Goal: Use online tool/utility: Utilize a website feature to perform a specific function

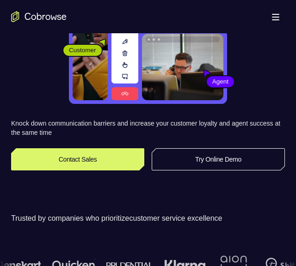
scroll to position [103, 0]
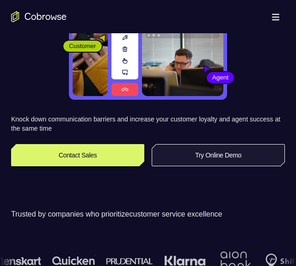
click at [201, 153] on link "Try Online Demo" at bounding box center [218, 155] width 133 height 22
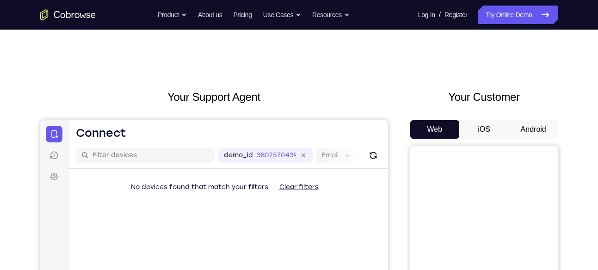
click at [295, 129] on button "Android" at bounding box center [532, 129] width 49 height 18
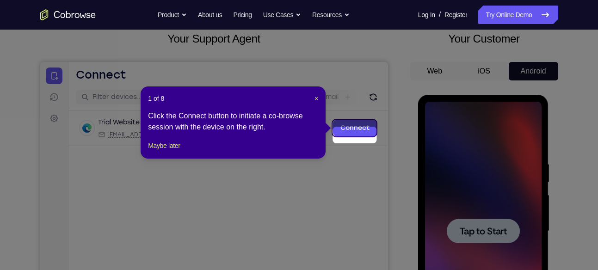
scroll to position [51, 0]
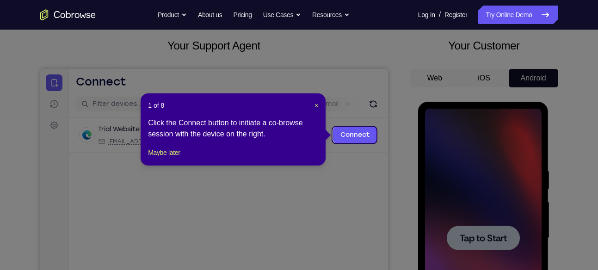
click at [295, 182] on icon at bounding box center [302, 135] width 605 height 270
drag, startPoint x: 463, startPoint y: 238, endPoint x: 315, endPoint y: 73, distance: 221.2
click at [295, 238] on icon at bounding box center [302, 135] width 605 height 270
drag, startPoint x: 383, startPoint y: 195, endPoint x: 354, endPoint y: 140, distance: 61.4
click at [295, 140] on link "Connect" at bounding box center [354, 135] width 44 height 17
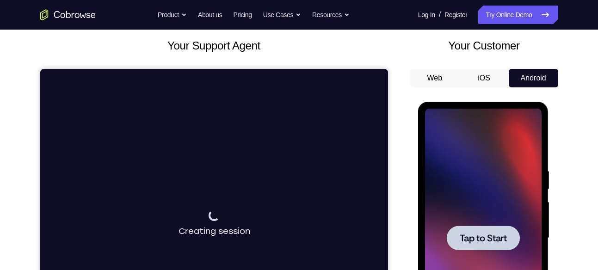
click at [295, 230] on div at bounding box center [482, 238] width 73 height 24
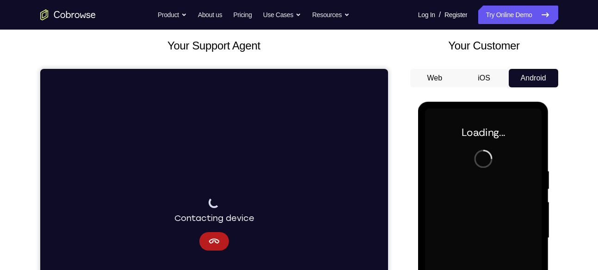
scroll to position [145, 0]
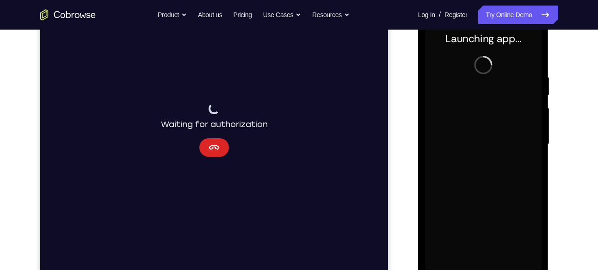
click at [216, 147] on icon "Cancel" at bounding box center [213, 147] width 11 height 11
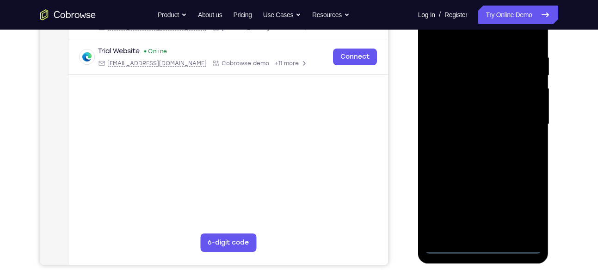
scroll to position [165, 0]
click at [295, 245] on div at bounding box center [483, 123] width 116 height 259
click at [295, 203] on div at bounding box center [483, 123] width 116 height 259
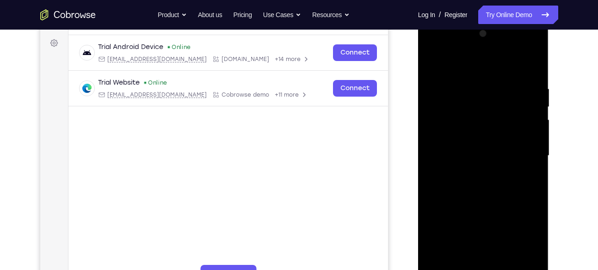
scroll to position [126, 0]
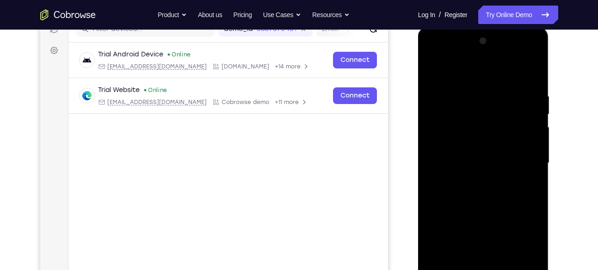
click at [295, 72] on div at bounding box center [483, 163] width 116 height 259
click at [295, 141] on div at bounding box center [483, 163] width 116 height 259
click at [295, 162] on div at bounding box center [483, 163] width 116 height 259
click at [295, 156] on div at bounding box center [483, 163] width 116 height 259
click at [295, 169] on div at bounding box center [483, 163] width 116 height 259
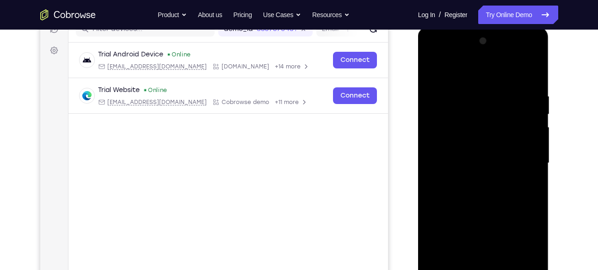
click at [295, 71] on div at bounding box center [483, 163] width 116 height 259
click at [295, 86] on div at bounding box center [483, 163] width 116 height 259
click at [295, 211] on div at bounding box center [483, 163] width 116 height 259
click at [295, 139] on div at bounding box center [483, 163] width 116 height 259
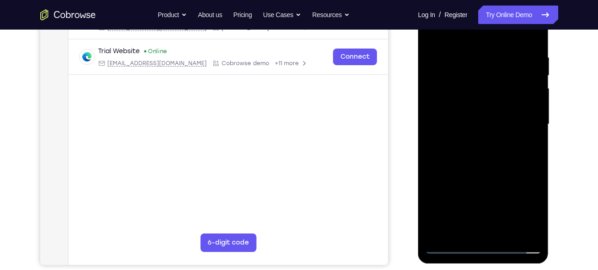
scroll to position [168, 0]
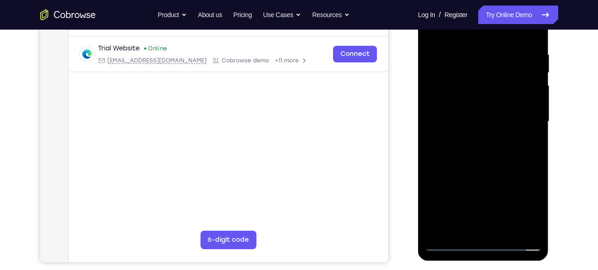
drag, startPoint x: 487, startPoint y: 186, endPoint x: 482, endPoint y: 120, distance: 66.7
click at [295, 120] on div at bounding box center [483, 121] width 116 height 259
click at [295, 225] on div at bounding box center [483, 121] width 116 height 259
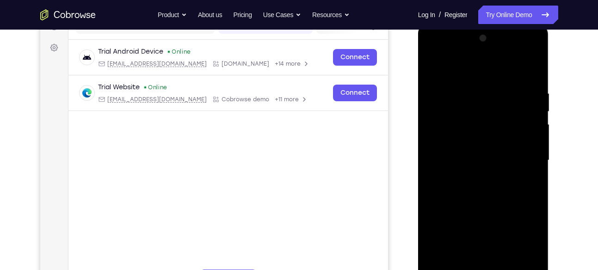
scroll to position [128, 0]
click at [295, 140] on div at bounding box center [483, 161] width 116 height 259
click at [295, 182] on div at bounding box center [483, 161] width 116 height 259
click at [295, 154] on div at bounding box center [483, 161] width 116 height 259
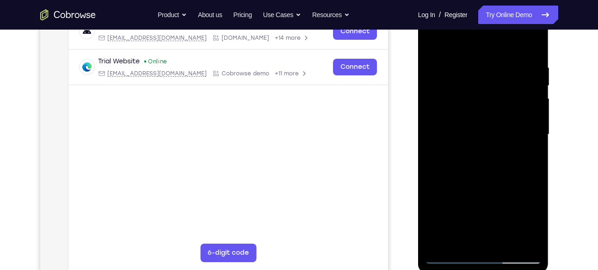
scroll to position [162, 0]
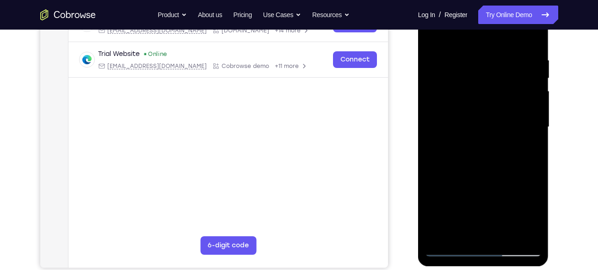
click at [295, 232] on div at bounding box center [483, 127] width 116 height 259
click at [295, 48] on div at bounding box center [483, 127] width 116 height 259
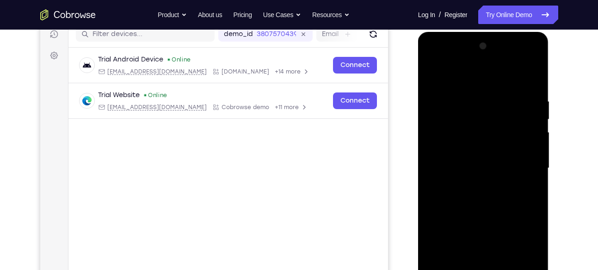
scroll to position [120, 0]
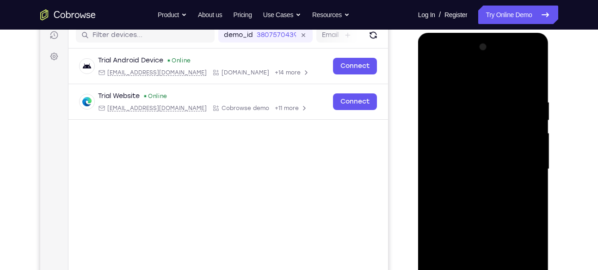
click at [295, 57] on div at bounding box center [483, 169] width 116 height 259
click at [295, 59] on div at bounding box center [483, 169] width 116 height 259
click at [295, 165] on div at bounding box center [483, 169] width 116 height 259
click at [295, 187] on div at bounding box center [483, 169] width 116 height 259
click at [295, 122] on div at bounding box center [483, 169] width 116 height 259
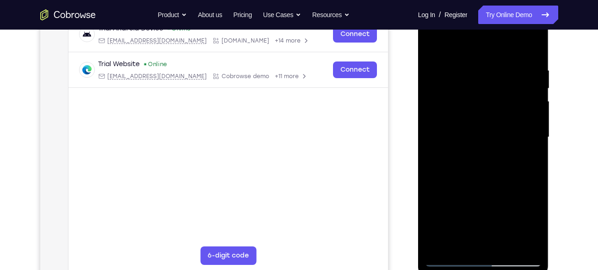
scroll to position [153, 0]
click at [295, 231] on div at bounding box center [483, 136] width 116 height 259
click at [295, 182] on div at bounding box center [483, 136] width 116 height 259
click at [295, 44] on div at bounding box center [483, 136] width 116 height 259
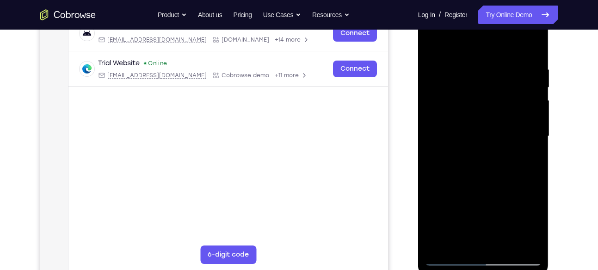
click at [295, 43] on div at bounding box center [483, 136] width 116 height 259
click at [295, 59] on div at bounding box center [483, 136] width 116 height 259
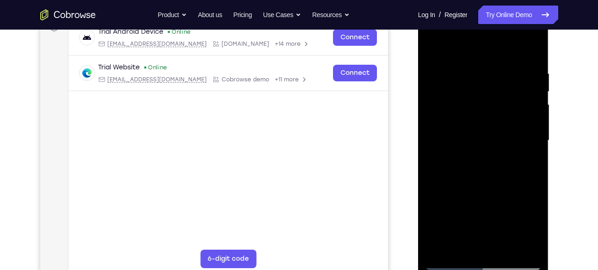
scroll to position [148, 0]
click at [295, 147] on div at bounding box center [483, 141] width 116 height 259
click at [295, 55] on div at bounding box center [483, 141] width 116 height 259
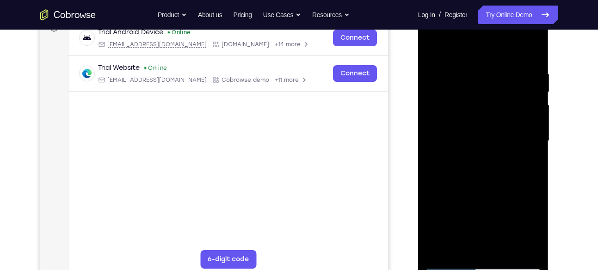
click at [295, 68] on div at bounding box center [483, 141] width 116 height 259
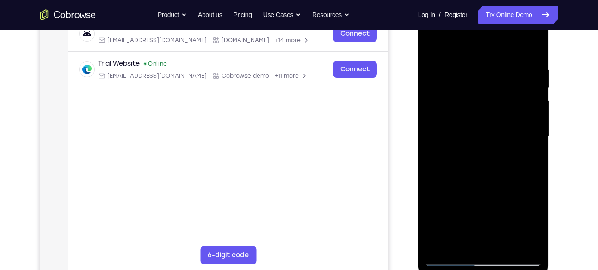
scroll to position [153, 0]
click at [295, 112] on div at bounding box center [483, 135] width 116 height 259
click at [295, 47] on div at bounding box center [483, 135] width 116 height 259
click at [295, 65] on div at bounding box center [483, 135] width 116 height 259
click at [295, 132] on div at bounding box center [483, 135] width 116 height 259
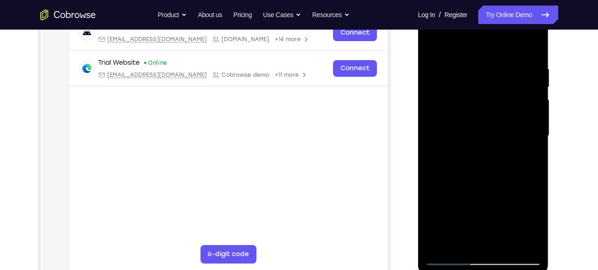
click at [295, 132] on div at bounding box center [483, 135] width 116 height 259
click at [295, 50] on div at bounding box center [483, 135] width 116 height 259
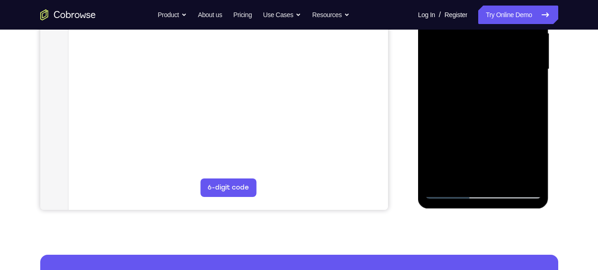
scroll to position [221, 0]
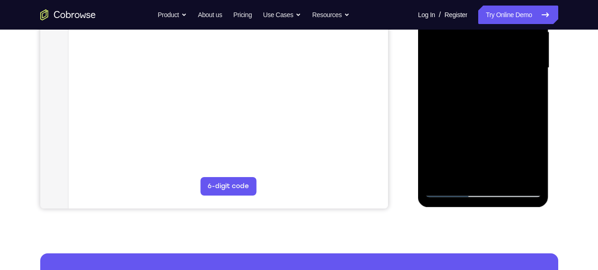
click at [295, 174] on div at bounding box center [483, 68] width 116 height 259
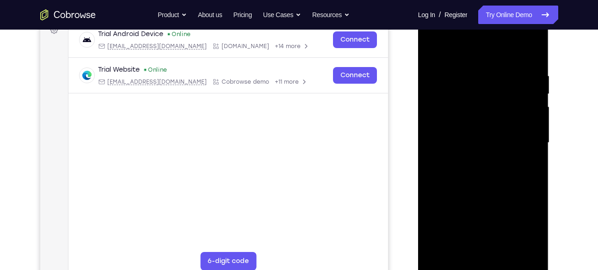
click at [295, 194] on div at bounding box center [483, 142] width 116 height 259
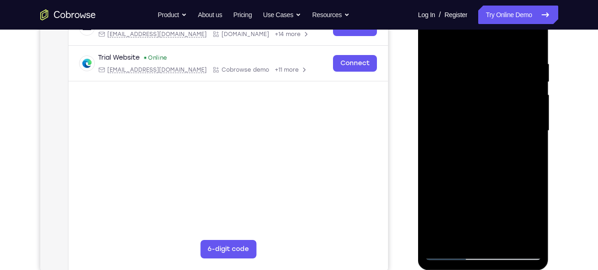
drag, startPoint x: 484, startPoint y: 200, endPoint x: 482, endPoint y: 121, distance: 79.5
click at [295, 121] on div at bounding box center [483, 130] width 116 height 259
drag, startPoint x: 484, startPoint y: 215, endPoint x: 489, endPoint y: 110, distance: 104.6
click at [295, 110] on div at bounding box center [483, 130] width 116 height 259
click at [295, 250] on div at bounding box center [483, 130] width 116 height 259
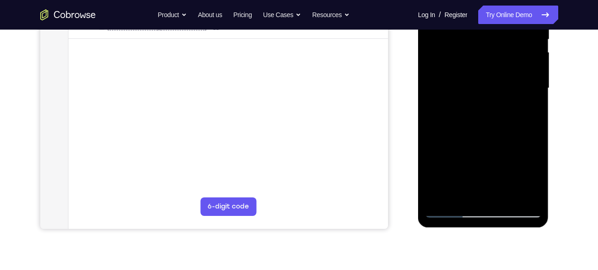
scroll to position [202, 0]
drag, startPoint x: 472, startPoint y: 167, endPoint x: 472, endPoint y: 88, distance: 79.5
click at [295, 88] on div at bounding box center [483, 87] width 116 height 259
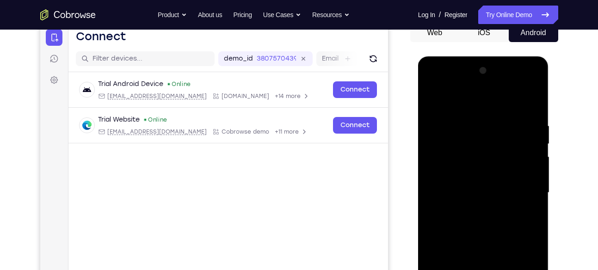
scroll to position [94, 0]
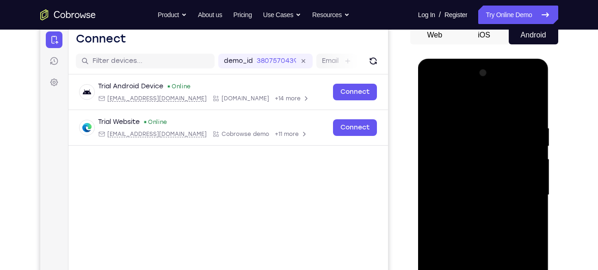
click at [295, 100] on div at bounding box center [483, 195] width 116 height 259
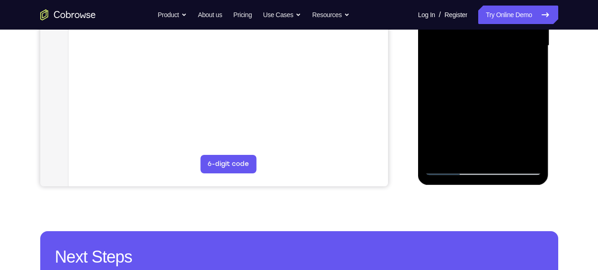
scroll to position [253, 0]
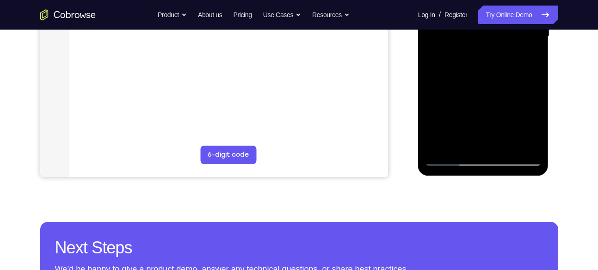
click at [295, 147] on div at bounding box center [483, 36] width 116 height 259
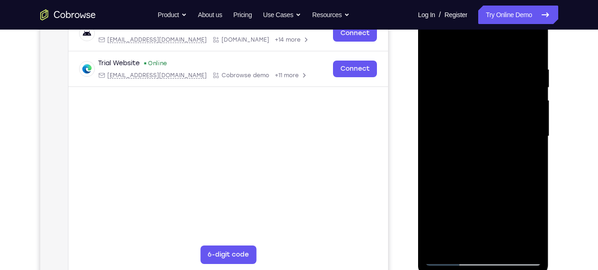
scroll to position [152, 0]
click at [295, 44] on div at bounding box center [483, 137] width 116 height 259
click at [295, 62] on div at bounding box center [483, 137] width 116 height 259
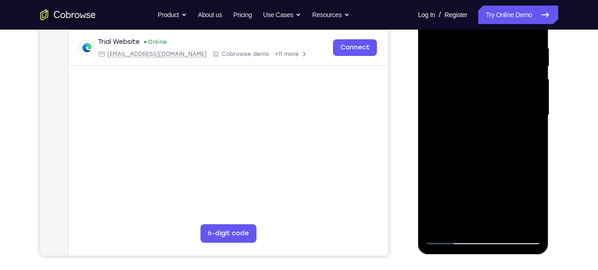
scroll to position [175, 0]
click at [295, 169] on div at bounding box center [483, 114] width 116 height 259
drag, startPoint x: 483, startPoint y: 137, endPoint x: 480, endPoint y: 75, distance: 62.0
click at [295, 75] on div at bounding box center [483, 114] width 116 height 259
click at [295, 177] on div at bounding box center [483, 114] width 116 height 259
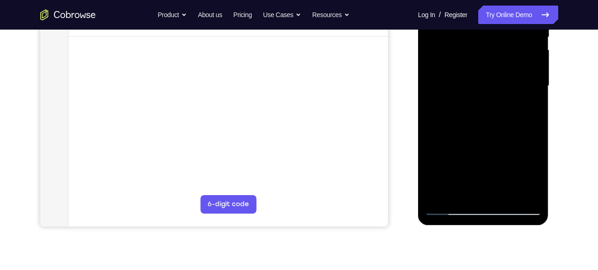
scroll to position [203, 0]
drag, startPoint x: 473, startPoint y: 154, endPoint x: 471, endPoint y: 97, distance: 57.3
click at [295, 97] on div at bounding box center [483, 86] width 116 height 259
drag, startPoint x: 472, startPoint y: 96, endPoint x: 469, endPoint y: 216, distance: 120.2
click at [295, 216] on div at bounding box center [483, 87] width 131 height 275
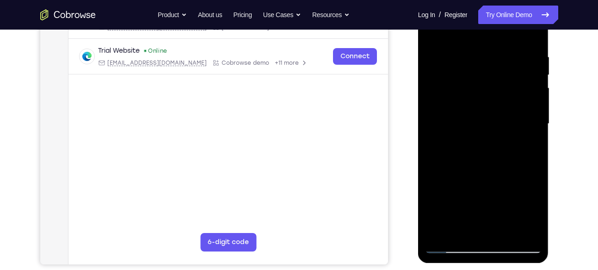
scroll to position [121, 0]
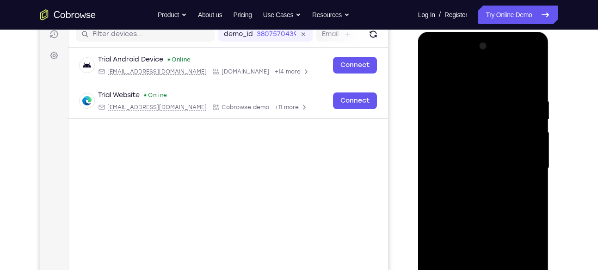
click at [295, 74] on div at bounding box center [483, 168] width 116 height 259
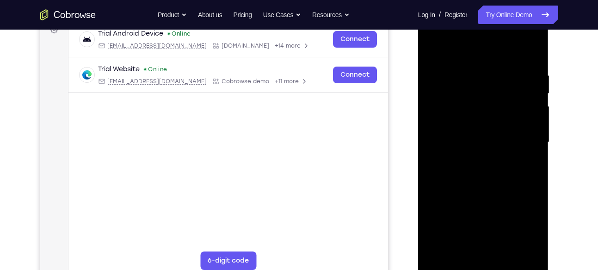
scroll to position [148, 0]
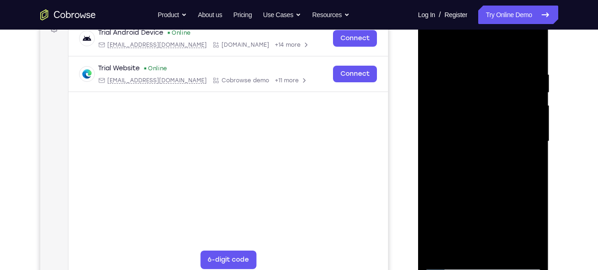
click at [295, 148] on div at bounding box center [483, 141] width 116 height 259
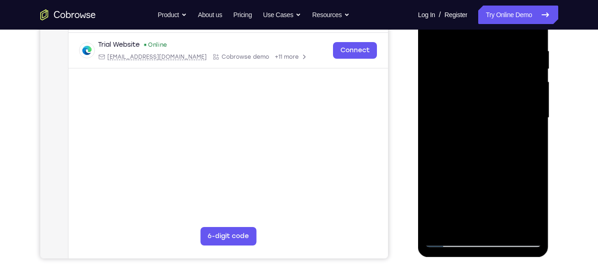
drag, startPoint x: 509, startPoint y: 151, endPoint x: 503, endPoint y: 107, distance: 44.3
click at [295, 107] on div at bounding box center [483, 117] width 116 height 259
click at [295, 83] on div at bounding box center [483, 117] width 116 height 259
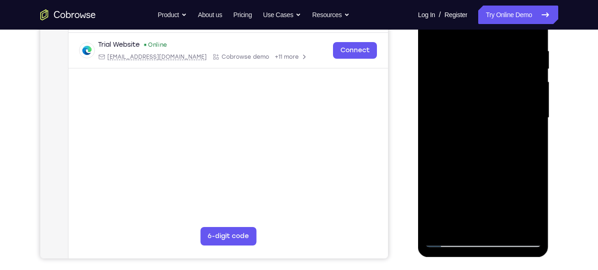
click at [295, 83] on div at bounding box center [483, 117] width 116 height 259
drag, startPoint x: 489, startPoint y: 181, endPoint x: 489, endPoint y: 109, distance: 71.6
click at [295, 109] on div at bounding box center [483, 117] width 116 height 259
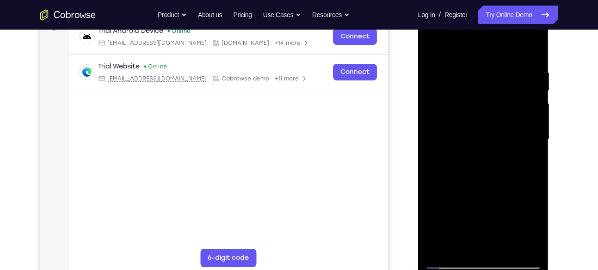
scroll to position [144, 0]
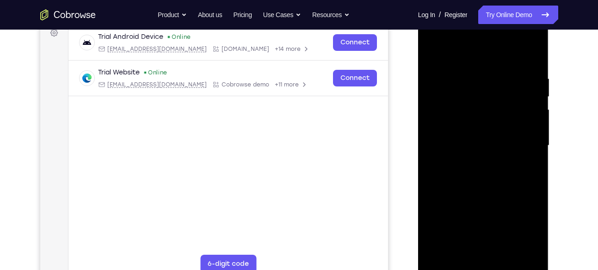
click at [295, 50] on div at bounding box center [483, 145] width 116 height 259
click at [295, 162] on div at bounding box center [483, 145] width 116 height 259
click at [295, 53] on div at bounding box center [483, 145] width 116 height 259
click at [295, 165] on div at bounding box center [483, 145] width 116 height 259
click at [295, 110] on div at bounding box center [483, 145] width 116 height 259
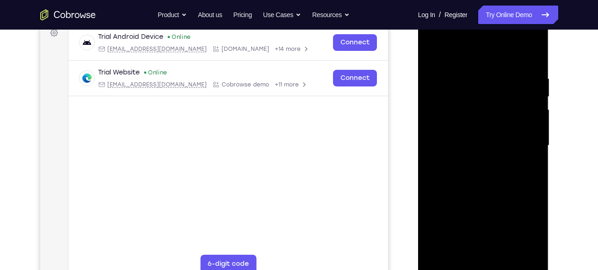
click at [295, 111] on div at bounding box center [483, 145] width 116 height 259
click at [295, 51] on div at bounding box center [483, 145] width 116 height 259
drag, startPoint x: 504, startPoint y: 97, endPoint x: 497, endPoint y: 174, distance: 77.1
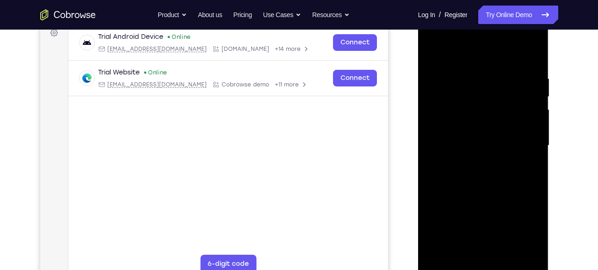
click at [295, 174] on div at bounding box center [483, 145] width 116 height 259
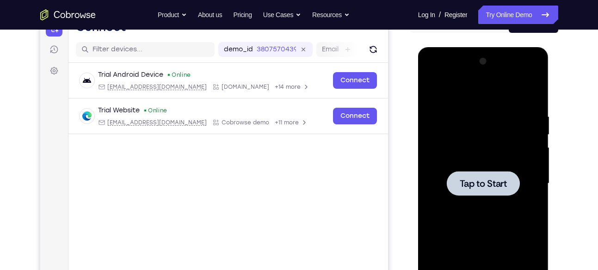
scroll to position [107, 0]
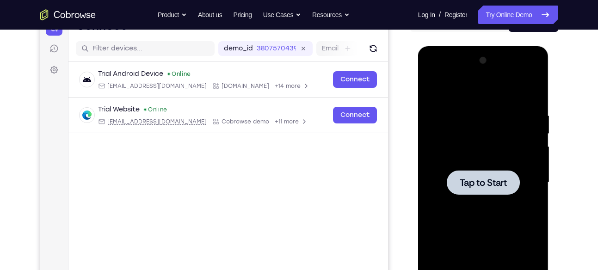
click at [295, 186] on span "Tap to Start" at bounding box center [482, 182] width 47 height 9
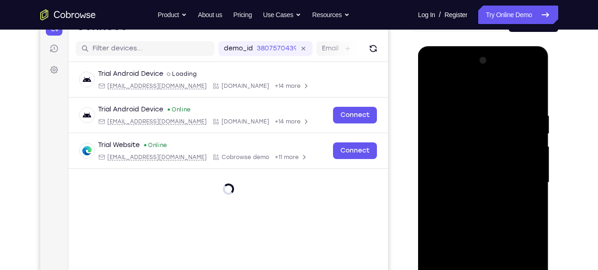
scroll to position [152, 0]
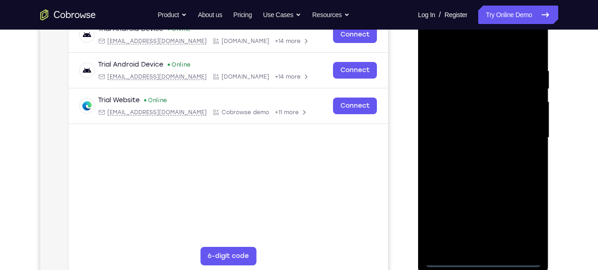
click at [295, 258] on div at bounding box center [483, 137] width 116 height 259
click at [295, 220] on div at bounding box center [483, 137] width 116 height 259
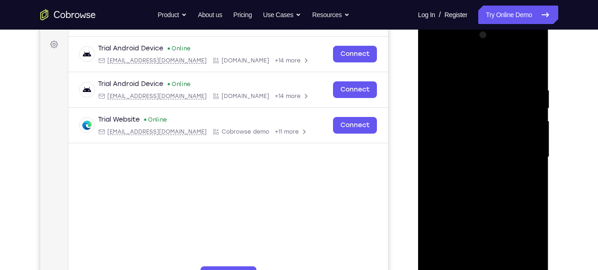
click at [295, 61] on div at bounding box center [483, 157] width 116 height 259
click at [295, 133] on div at bounding box center [483, 157] width 116 height 259
click at [295, 159] on div at bounding box center [483, 157] width 116 height 259
click at [295, 151] on div at bounding box center [483, 157] width 116 height 259
click at [295, 163] on div at bounding box center [483, 157] width 116 height 259
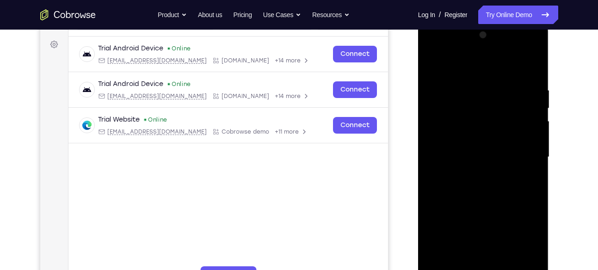
click at [295, 185] on div at bounding box center [483, 157] width 116 height 259
click at [295, 150] on div at bounding box center [483, 157] width 116 height 259
click at [295, 165] on div at bounding box center [483, 157] width 116 height 259
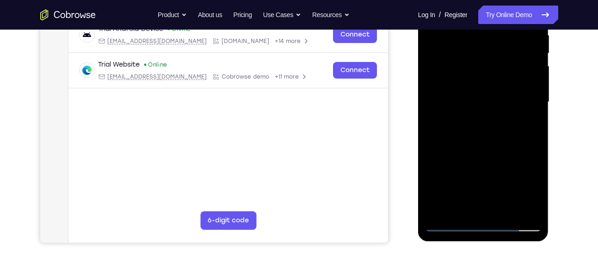
scroll to position [188, 0]
drag, startPoint x: 466, startPoint y: 172, endPoint x: 466, endPoint y: 116, distance: 55.9
click at [295, 116] on div at bounding box center [483, 101] width 116 height 259
click at [295, 202] on div at bounding box center [483, 101] width 116 height 259
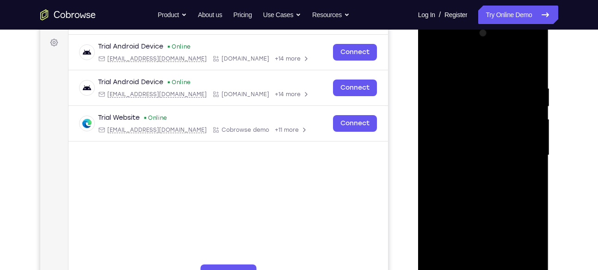
scroll to position [134, 0]
click at [295, 49] on div at bounding box center [483, 154] width 116 height 259
click at [295, 51] on div at bounding box center [483, 154] width 116 height 259
click at [295, 155] on div at bounding box center [483, 154] width 116 height 259
click at [295, 172] on div at bounding box center [483, 154] width 116 height 259
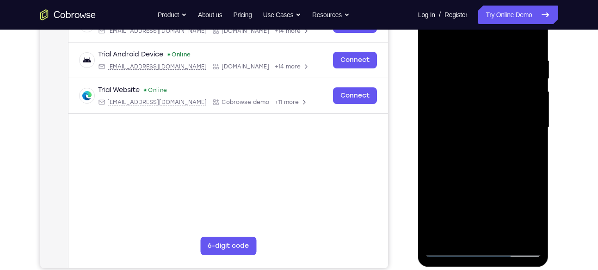
scroll to position [163, 0]
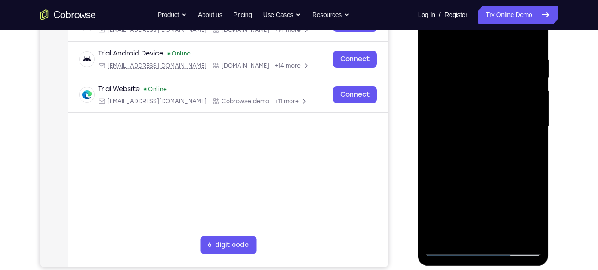
click at [295, 245] on div at bounding box center [483, 126] width 116 height 259
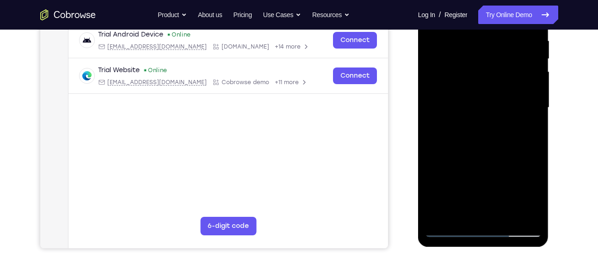
drag, startPoint x: 464, startPoint y: 190, endPoint x: 460, endPoint y: 93, distance: 97.6
click at [295, 93] on div at bounding box center [483, 107] width 116 height 259
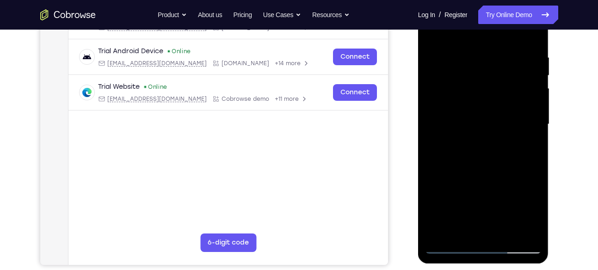
scroll to position [65, 0]
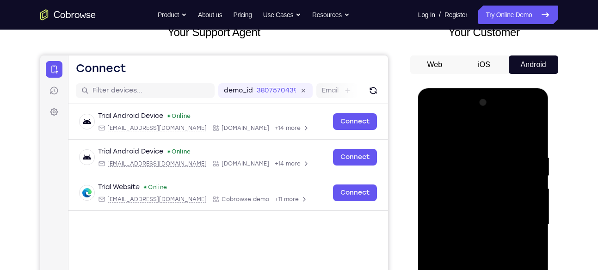
click at [295, 115] on div at bounding box center [483, 224] width 116 height 259
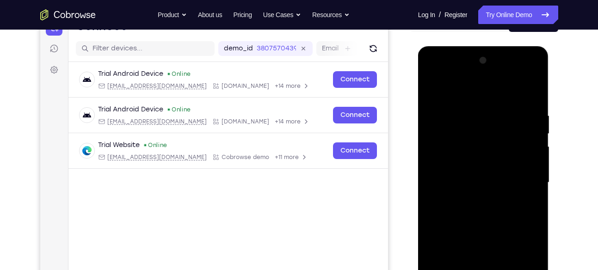
scroll to position [107, 0]
click at [295, 199] on div at bounding box center [483, 182] width 116 height 259
click at [295, 72] on div at bounding box center [483, 182] width 116 height 259
click at [295, 93] on div at bounding box center [483, 182] width 116 height 259
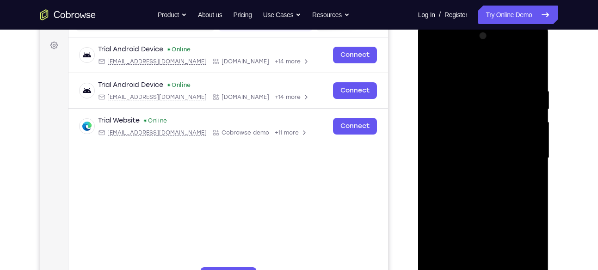
scroll to position [135, 0]
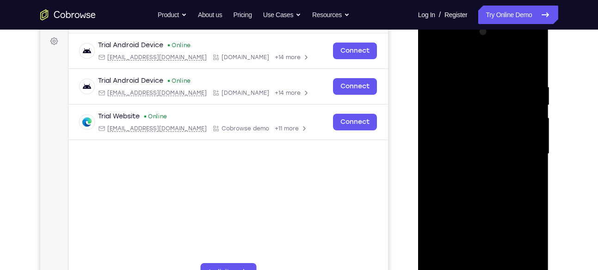
click at [295, 59] on div at bounding box center [483, 153] width 116 height 259
click at [295, 86] on div at bounding box center [483, 153] width 116 height 259
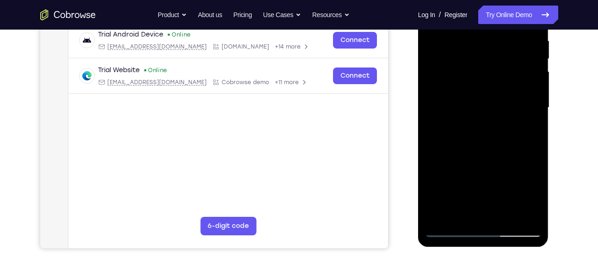
scroll to position [185, 0]
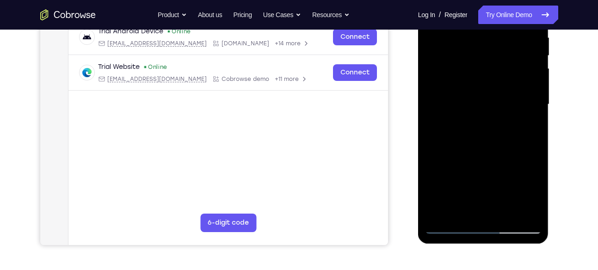
click at [295, 171] on div at bounding box center [483, 104] width 116 height 259
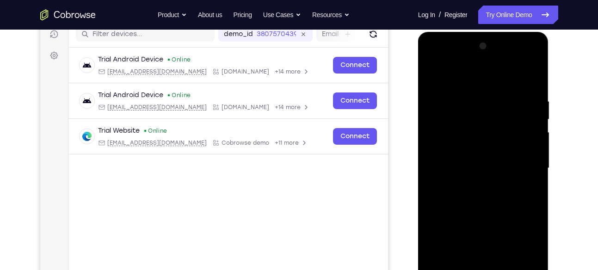
scroll to position [120, 0]
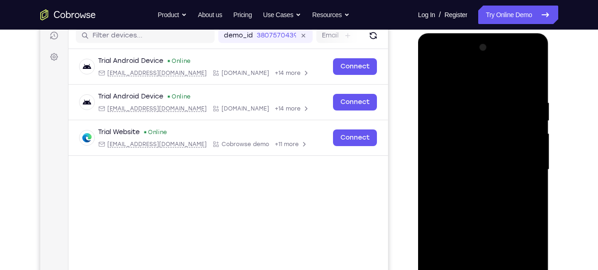
click at [295, 203] on div at bounding box center [483, 169] width 116 height 259
click at [295, 205] on div at bounding box center [483, 169] width 116 height 259
click at [295, 206] on div at bounding box center [483, 169] width 116 height 259
click at [295, 106] on div at bounding box center [483, 169] width 116 height 259
click at [295, 79] on div at bounding box center [483, 169] width 116 height 259
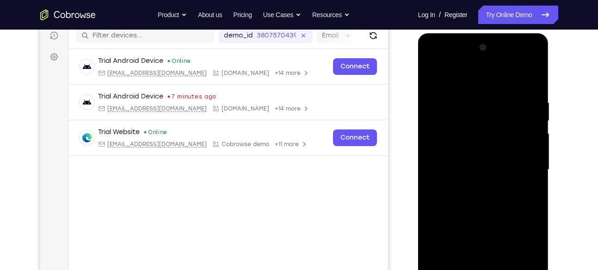
click at [295, 162] on div at bounding box center [483, 169] width 116 height 259
click at [295, 151] on div at bounding box center [483, 169] width 116 height 259
click at [295, 165] on div at bounding box center [483, 169] width 116 height 259
click at [295, 193] on div at bounding box center [483, 169] width 116 height 259
click at [295, 215] on div at bounding box center [483, 169] width 116 height 259
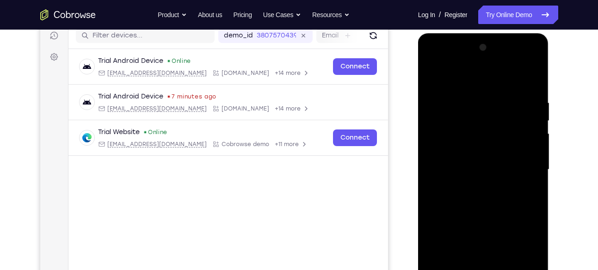
click at [295, 163] on div at bounding box center [483, 169] width 116 height 259
click at [295, 140] on div at bounding box center [483, 169] width 116 height 259
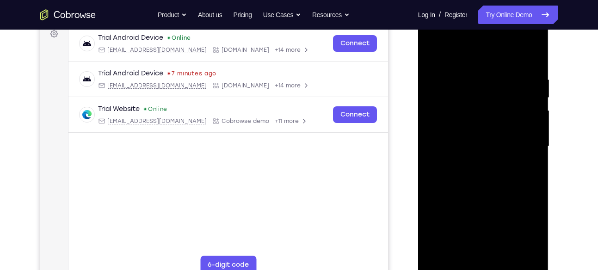
click at [295, 99] on div at bounding box center [483, 146] width 116 height 259
click at [295, 109] on div at bounding box center [483, 146] width 116 height 259
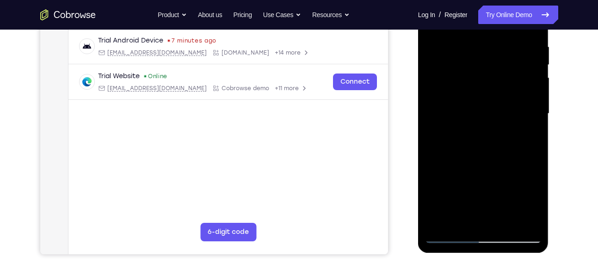
scroll to position [176, 0]
drag, startPoint x: 471, startPoint y: 158, endPoint x: 478, endPoint y: 92, distance: 66.4
click at [295, 92] on div at bounding box center [483, 113] width 116 height 259
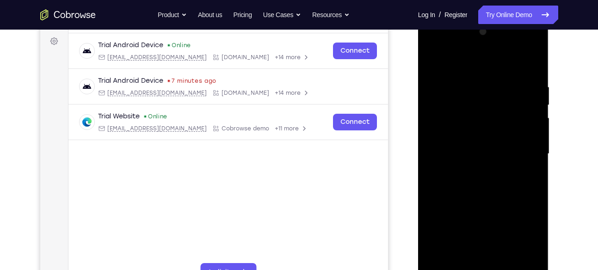
scroll to position [151, 0]
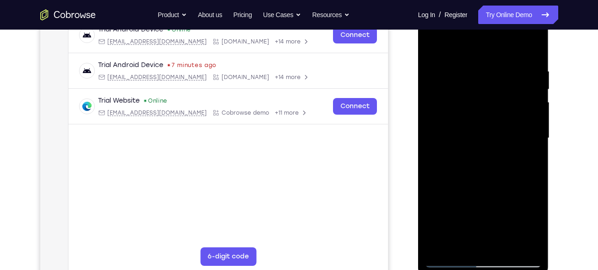
click at [295, 58] on div at bounding box center [483, 138] width 116 height 259
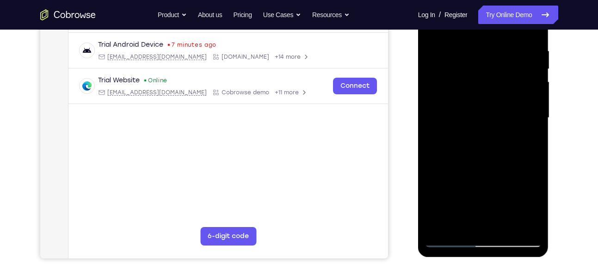
click at [295, 227] on div at bounding box center [483, 117] width 116 height 259
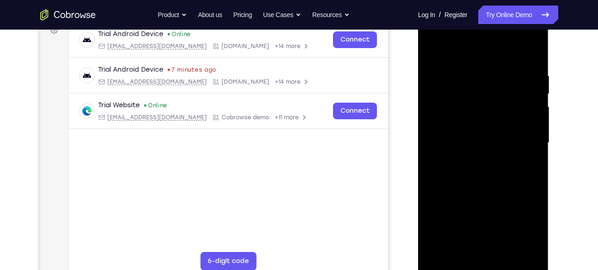
click at [295, 50] on div at bounding box center [483, 142] width 116 height 259
click at [295, 75] on div at bounding box center [483, 142] width 116 height 259
click at [295, 193] on div at bounding box center [483, 142] width 116 height 259
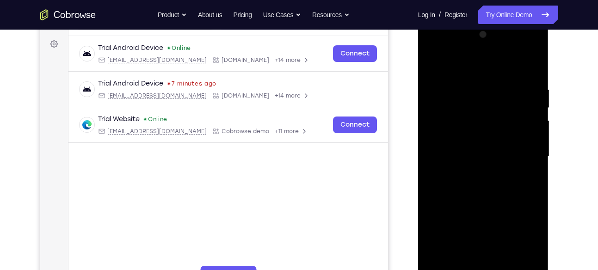
scroll to position [128, 0]
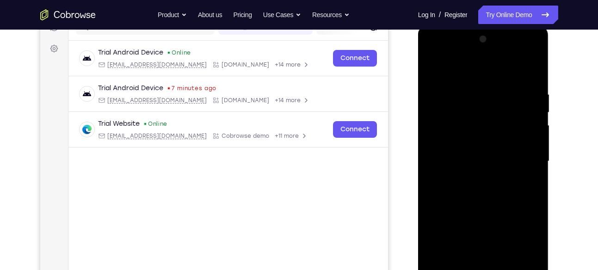
click at [295, 63] on div at bounding box center [483, 161] width 116 height 259
click at [295, 216] on div at bounding box center [483, 161] width 116 height 259
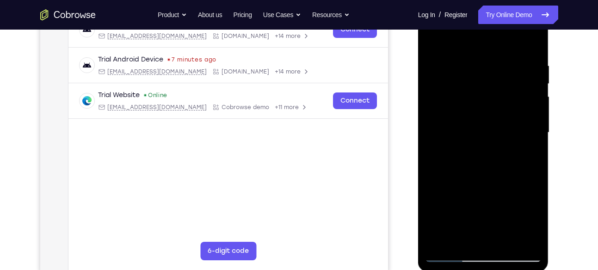
click at [295, 139] on div at bounding box center [483, 132] width 116 height 259
click at [295, 141] on div at bounding box center [483, 132] width 116 height 259
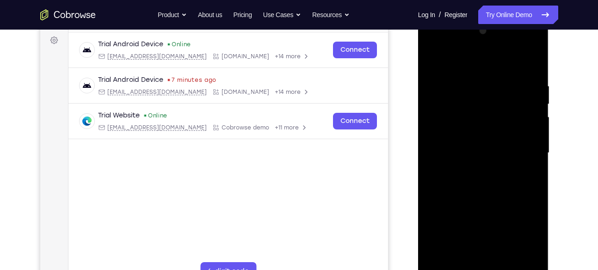
scroll to position [130, 0]
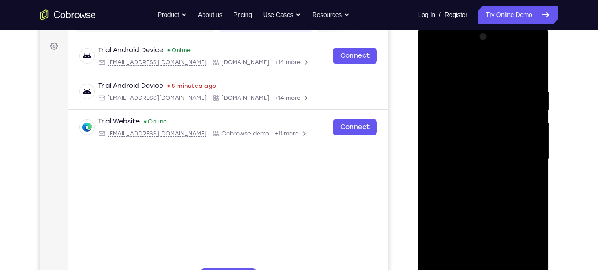
click at [295, 67] on div at bounding box center [483, 159] width 116 height 259
drag, startPoint x: 511, startPoint y: 154, endPoint x: 506, endPoint y: 92, distance: 63.1
click at [295, 92] on div at bounding box center [483, 159] width 116 height 259
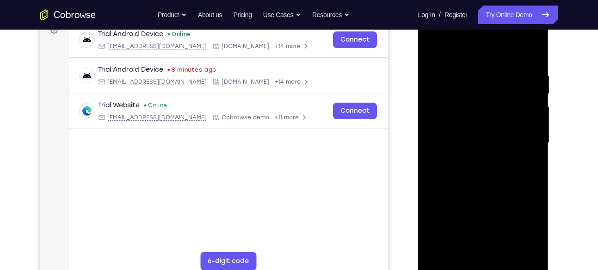
drag, startPoint x: 503, startPoint y: 182, endPoint x: 498, endPoint y: 98, distance: 83.8
click at [295, 98] on div at bounding box center [483, 142] width 116 height 259
drag, startPoint x: 485, startPoint y: 205, endPoint x: 487, endPoint y: 99, distance: 105.9
click at [295, 99] on div at bounding box center [483, 142] width 116 height 259
click at [295, 112] on div at bounding box center [483, 142] width 116 height 259
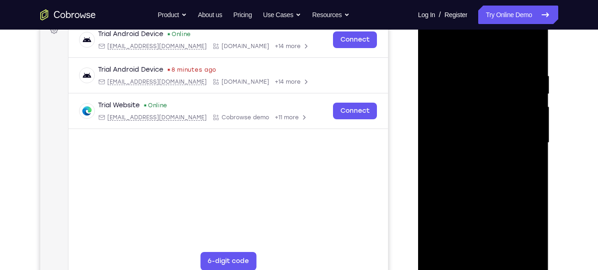
drag, startPoint x: 480, startPoint y: 179, endPoint x: 483, endPoint y: 233, distance: 53.7
click at [295, 233] on div at bounding box center [483, 142] width 116 height 259
click at [295, 52] on div at bounding box center [483, 142] width 116 height 259
click at [295, 128] on div at bounding box center [483, 142] width 116 height 259
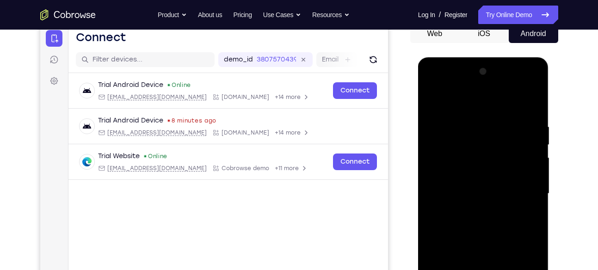
scroll to position [95, 0]
click at [295, 133] on div at bounding box center [483, 194] width 116 height 259
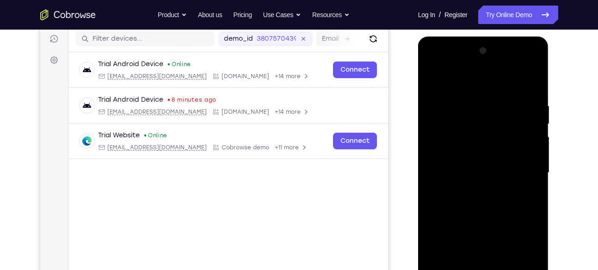
scroll to position [117, 0]
click at [295, 165] on div at bounding box center [483, 172] width 116 height 259
click at [295, 54] on div at bounding box center [483, 172] width 116 height 259
click at [295, 158] on div at bounding box center [483, 172] width 116 height 259
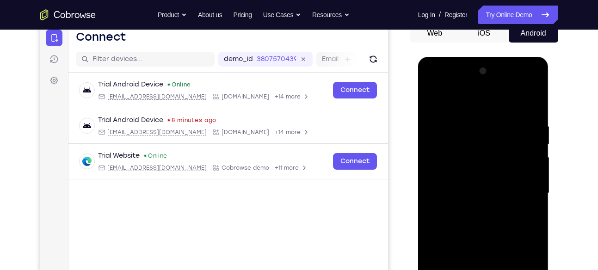
scroll to position [95, 0]
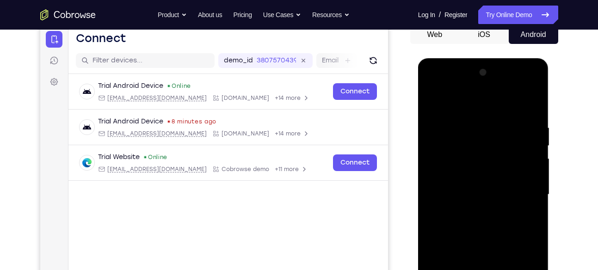
click at [295, 73] on div at bounding box center [483, 194] width 116 height 259
click at [295, 180] on div at bounding box center [483, 194] width 116 height 259
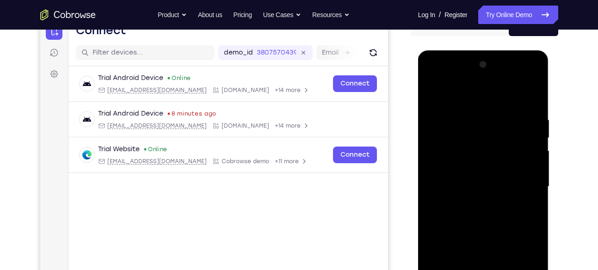
click at [295, 189] on div at bounding box center [483, 186] width 116 height 259
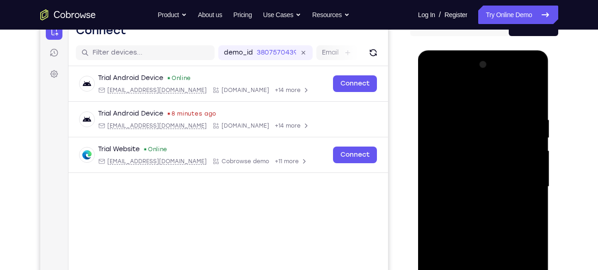
click at [295, 189] on div at bounding box center [483, 186] width 116 height 259
click at [295, 63] on div at bounding box center [483, 186] width 116 height 259
click at [295, 169] on div at bounding box center [483, 186] width 116 height 259
click at [295, 177] on div at bounding box center [483, 186] width 116 height 259
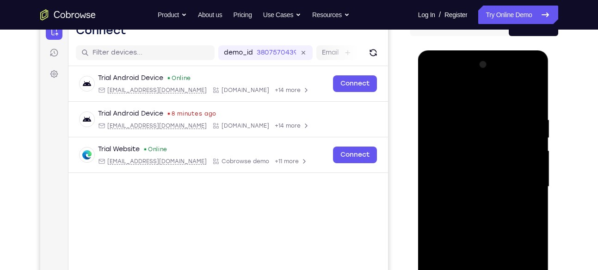
click at [295, 177] on div at bounding box center [483, 186] width 116 height 259
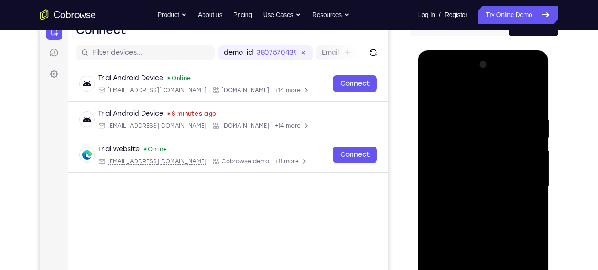
scroll to position [124, 0]
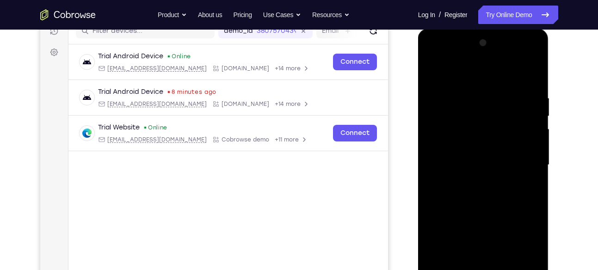
click at [295, 152] on div at bounding box center [483, 165] width 116 height 259
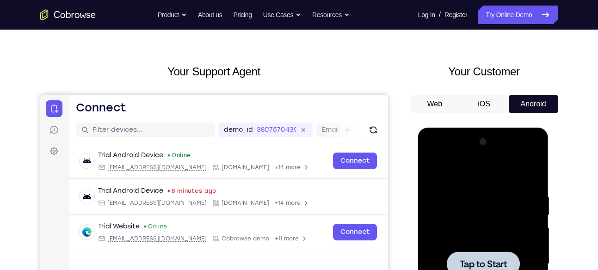
scroll to position [61, 0]
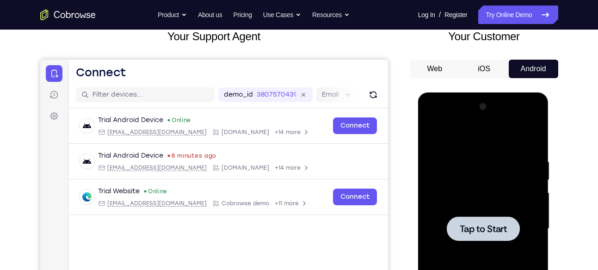
click at [295, 221] on div at bounding box center [482, 228] width 73 height 24
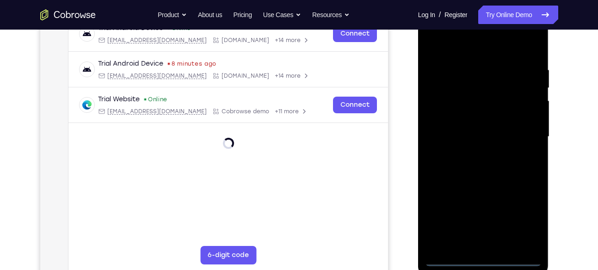
scroll to position [182, 0]
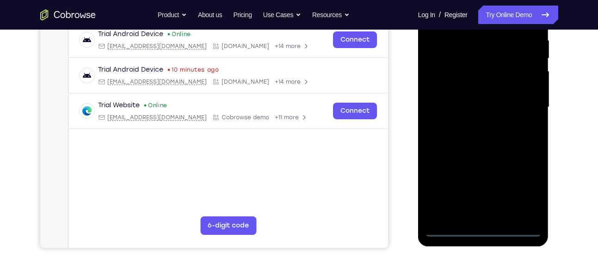
click at [295, 228] on div at bounding box center [483, 107] width 116 height 259
click at [295, 183] on div at bounding box center [483, 107] width 116 height 259
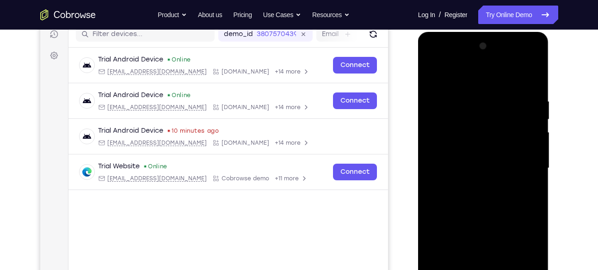
scroll to position [121, 0]
click at [295, 79] on div at bounding box center [483, 168] width 116 height 259
click at [295, 143] on div at bounding box center [483, 168] width 116 height 259
click at [295, 168] on div at bounding box center [483, 168] width 116 height 259
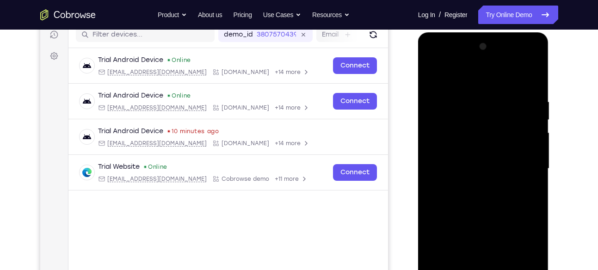
click at [295, 161] on div at bounding box center [483, 168] width 116 height 259
click at [295, 176] on div at bounding box center [483, 168] width 116 height 259
drag, startPoint x: 503, startPoint y: 194, endPoint x: 485, endPoint y: 81, distance: 114.3
click at [295, 81] on div at bounding box center [483, 168] width 116 height 259
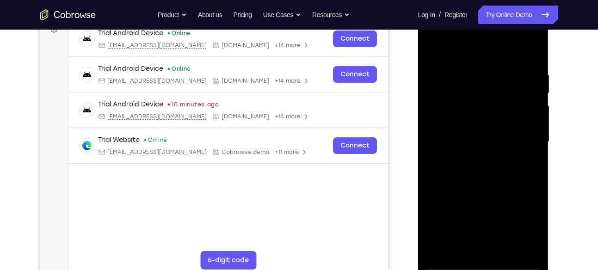
scroll to position [159, 0]
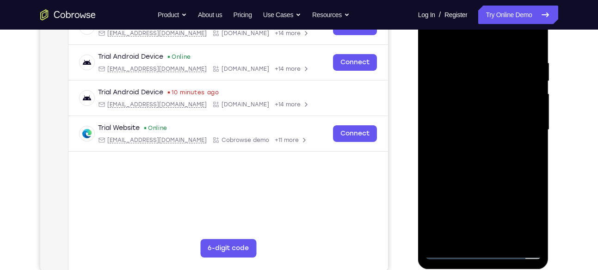
click at [295, 234] on div at bounding box center [483, 129] width 116 height 259
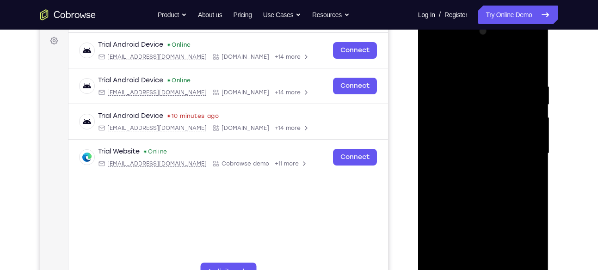
scroll to position [136, 0]
click at [295, 70] on div at bounding box center [483, 153] width 116 height 259
click at [295, 112] on div at bounding box center [483, 153] width 116 height 259
click at [295, 62] on div at bounding box center [483, 153] width 116 height 259
click at [295, 123] on div at bounding box center [483, 153] width 116 height 259
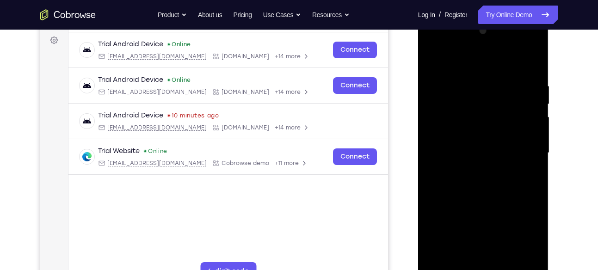
click at [295, 240] on div at bounding box center [483, 153] width 116 height 259
click at [295, 59] on div at bounding box center [483, 153] width 116 height 259
click at [295, 144] on div at bounding box center [483, 153] width 116 height 259
click at [295, 57] on div at bounding box center [483, 153] width 116 height 259
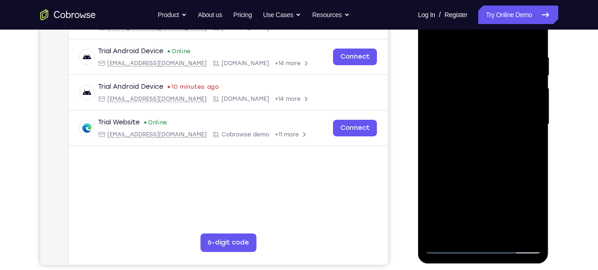
scroll to position [167, 0]
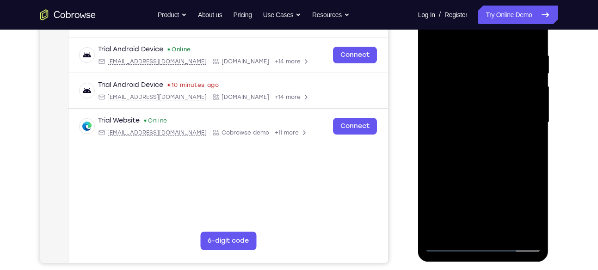
drag, startPoint x: 489, startPoint y: 177, endPoint x: 484, endPoint y: 119, distance: 57.5
click at [295, 119] on div at bounding box center [483, 122] width 116 height 259
click at [295, 113] on div at bounding box center [483, 122] width 116 height 259
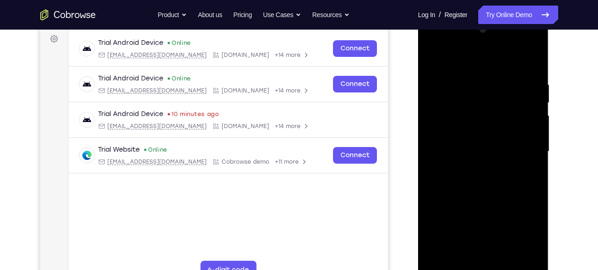
scroll to position [133, 0]
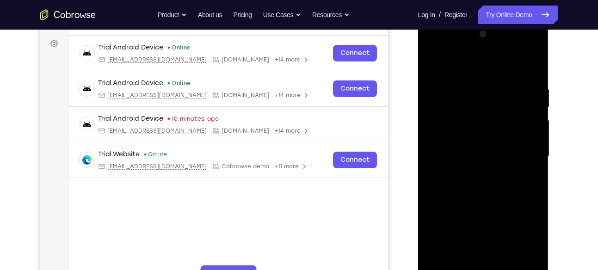
click at [295, 63] on div at bounding box center [483, 156] width 116 height 259
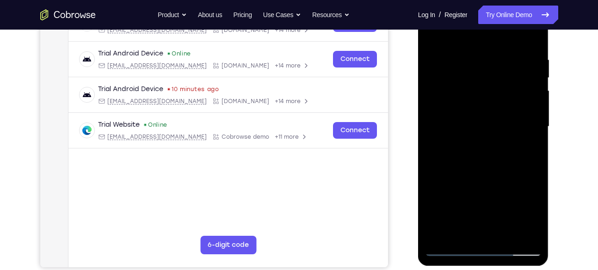
scroll to position [163, 0]
drag, startPoint x: 494, startPoint y: 172, endPoint x: 487, endPoint y: 95, distance: 77.0
click at [295, 95] on div at bounding box center [483, 126] width 116 height 259
click at [295, 154] on div at bounding box center [483, 126] width 116 height 259
click at [295, 35] on div at bounding box center [483, 126] width 116 height 259
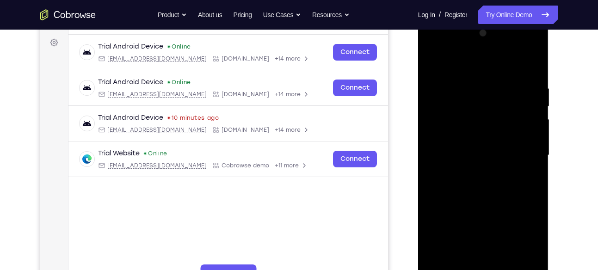
scroll to position [124, 0]
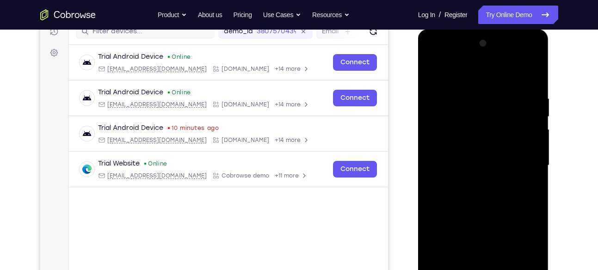
click at [295, 75] on div at bounding box center [483, 165] width 116 height 259
click at [295, 74] on div at bounding box center [483, 165] width 116 height 259
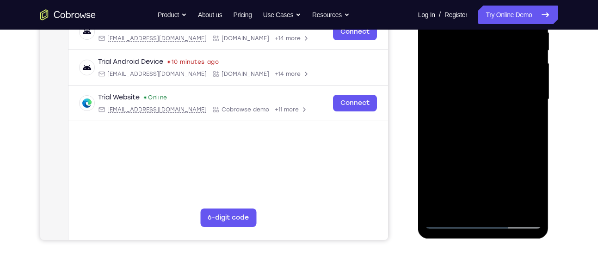
scroll to position [189, 0]
drag, startPoint x: 467, startPoint y: 160, endPoint x: 466, endPoint y: 120, distance: 39.8
click at [295, 120] on div at bounding box center [483, 99] width 116 height 259
click at [295, 159] on div at bounding box center [483, 99] width 116 height 259
drag, startPoint x: 500, startPoint y: 152, endPoint x: 495, endPoint y: 111, distance: 40.9
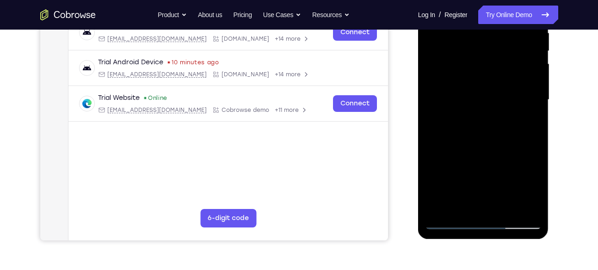
click at [295, 111] on div at bounding box center [483, 99] width 116 height 259
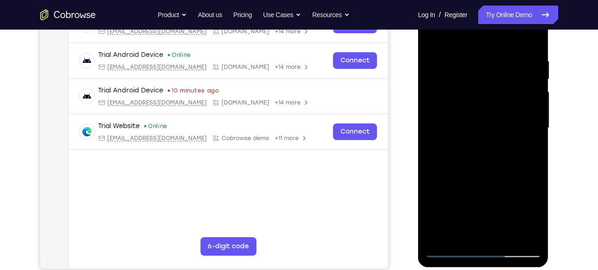
scroll to position [162, 0]
drag, startPoint x: 476, startPoint y: 89, endPoint x: 465, endPoint y: 193, distance: 104.5
click at [295, 193] on div at bounding box center [483, 127] width 116 height 259
click at [295, 49] on div at bounding box center [483, 127] width 116 height 259
drag, startPoint x: 495, startPoint y: 180, endPoint x: 499, endPoint y: 49, distance: 131.3
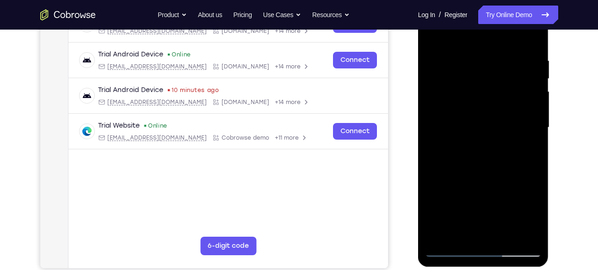
click at [295, 49] on div at bounding box center [483, 127] width 116 height 259
drag, startPoint x: 497, startPoint y: 164, endPoint x: 498, endPoint y: 58, distance: 105.4
click at [295, 58] on div at bounding box center [483, 127] width 116 height 259
drag, startPoint x: 500, startPoint y: 128, endPoint x: 494, endPoint y: 56, distance: 71.8
click at [295, 56] on div at bounding box center [483, 127] width 116 height 259
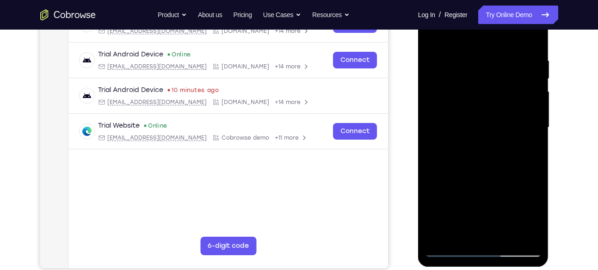
drag, startPoint x: 493, startPoint y: 152, endPoint x: 493, endPoint y: 53, distance: 98.4
click at [295, 53] on div at bounding box center [483, 127] width 116 height 259
click at [295, 173] on div at bounding box center [483, 127] width 116 height 259
click at [295, 157] on div at bounding box center [483, 127] width 116 height 259
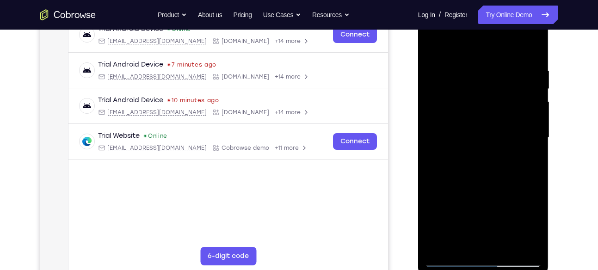
scroll to position [151, 0]
click at [295, 44] on div at bounding box center [483, 138] width 116 height 259
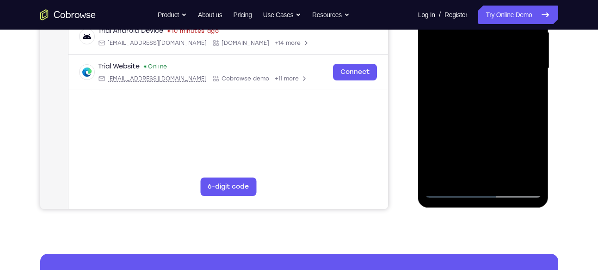
scroll to position [225, 0]
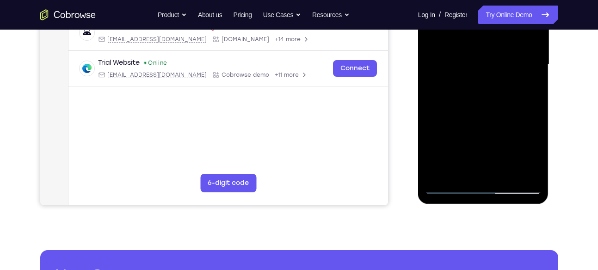
drag, startPoint x: 466, startPoint y: 154, endPoint x: 482, endPoint y: 102, distance: 54.1
click at [295, 102] on div at bounding box center [483, 64] width 116 height 259
click at [295, 152] on div at bounding box center [483, 64] width 116 height 259
click at [295, 151] on div at bounding box center [483, 64] width 116 height 259
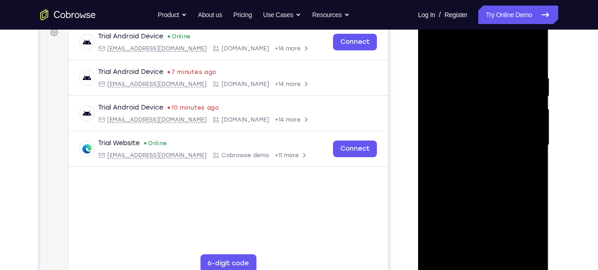
scroll to position [144, 0]
click at [295, 48] on div at bounding box center [483, 145] width 116 height 259
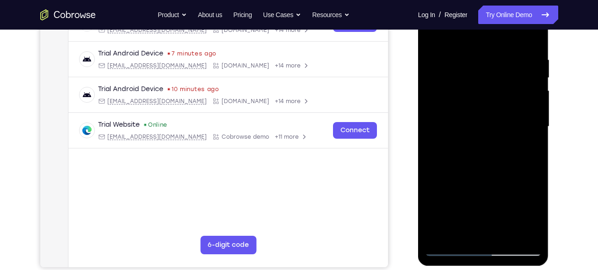
click at [295, 30] on div at bounding box center [483, 126] width 116 height 259
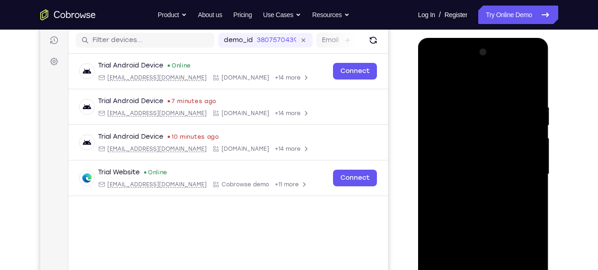
scroll to position [113, 0]
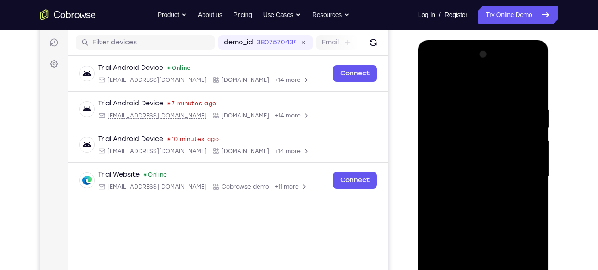
click at [295, 84] on div at bounding box center [483, 176] width 116 height 259
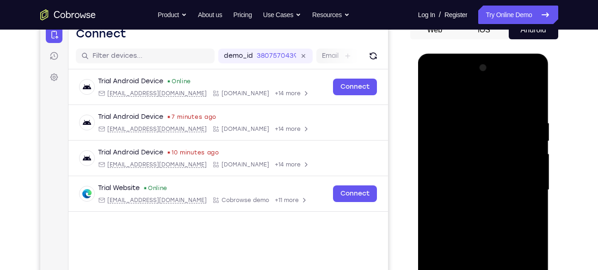
scroll to position [100, 0]
click at [295, 82] on div at bounding box center [483, 189] width 116 height 259
click at [295, 125] on div at bounding box center [483, 189] width 116 height 259
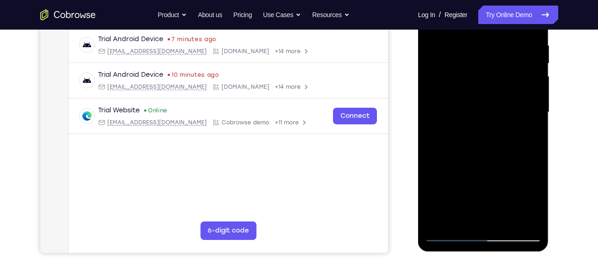
scroll to position [141, 0]
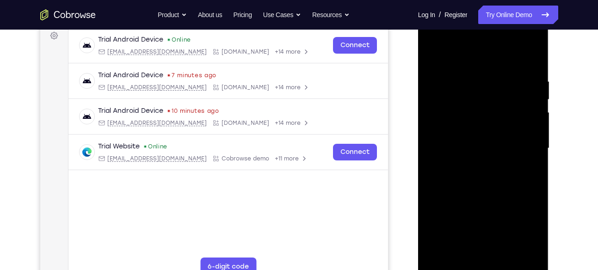
click at [295, 66] on div at bounding box center [483, 148] width 116 height 259
click at [295, 54] on div at bounding box center [483, 148] width 116 height 259
drag, startPoint x: 492, startPoint y: 178, endPoint x: 494, endPoint y: 58, distance: 120.2
click at [295, 58] on div at bounding box center [483, 148] width 116 height 259
drag, startPoint x: 503, startPoint y: 158, endPoint x: 496, endPoint y: 45, distance: 113.0
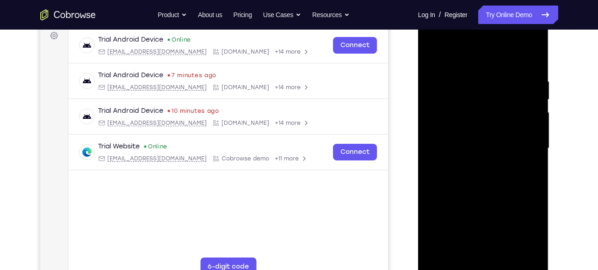
click at [295, 45] on div at bounding box center [483, 148] width 116 height 259
drag, startPoint x: 510, startPoint y: 177, endPoint x: 502, endPoint y: 83, distance: 93.7
click at [295, 83] on div at bounding box center [483, 148] width 116 height 259
click at [295, 104] on div at bounding box center [483, 148] width 116 height 259
click at [295, 57] on div at bounding box center [483, 148] width 116 height 259
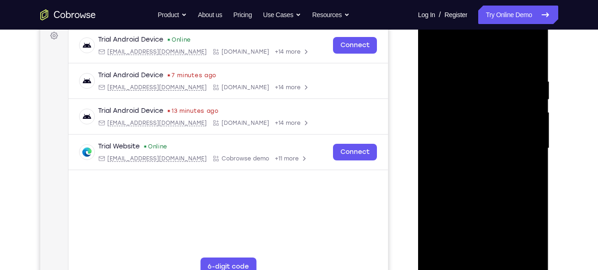
drag, startPoint x: 490, startPoint y: 183, endPoint x: 486, endPoint y: 102, distance: 81.4
click at [295, 102] on div at bounding box center [483, 148] width 116 height 259
click at [295, 149] on div at bounding box center [483, 148] width 116 height 259
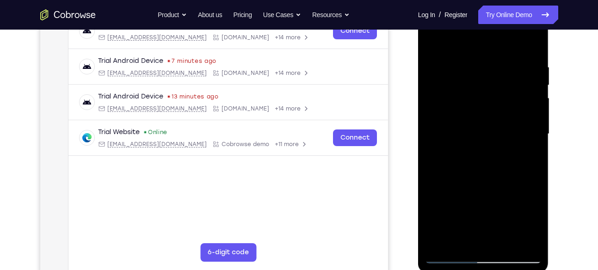
scroll to position [155, 0]
drag, startPoint x: 478, startPoint y: 123, endPoint x: 472, endPoint y: 45, distance: 78.3
click at [295, 45] on div at bounding box center [483, 134] width 116 height 259
click at [295, 164] on div at bounding box center [483, 134] width 116 height 259
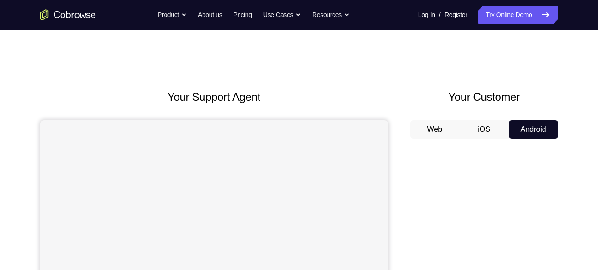
scroll to position [112, 0]
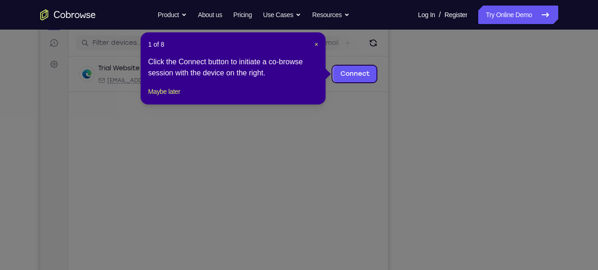
click at [313, 38] on div "1 of 8 × Click the Connect button to initiate a co-browse session with the devi…" at bounding box center [232, 68] width 185 height 72
click at [314, 41] on span "×" at bounding box center [316, 44] width 4 height 7
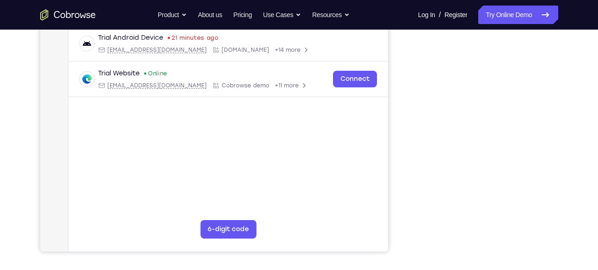
scroll to position [167, 0]
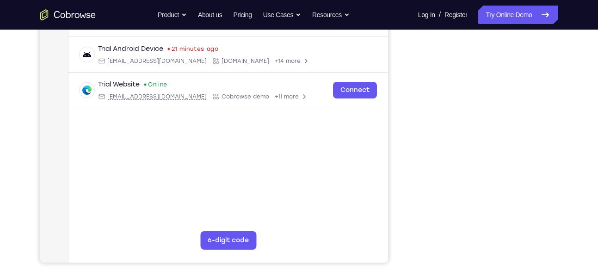
click at [306, 131] on div "Trial Android Device Online android@example.com Cobrowse.io +14 more android@ex…" at bounding box center [227, 76] width 319 height 151
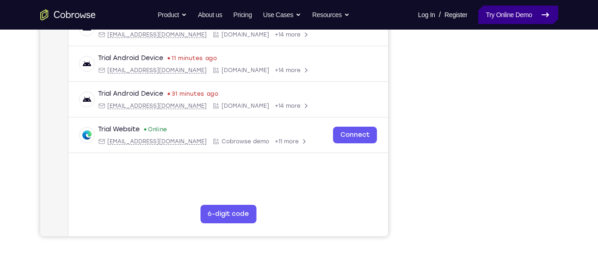
scroll to position [168, 0]
